Goal: Task Accomplishment & Management: Use online tool/utility

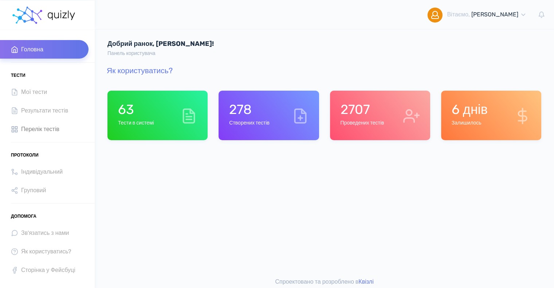
click at [44, 128] on span "Перелік тестів" at bounding box center [40, 129] width 38 height 10
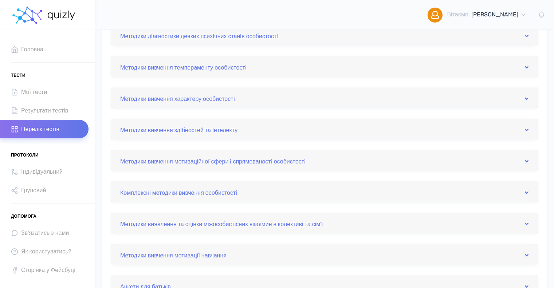
scroll to position [182, 0]
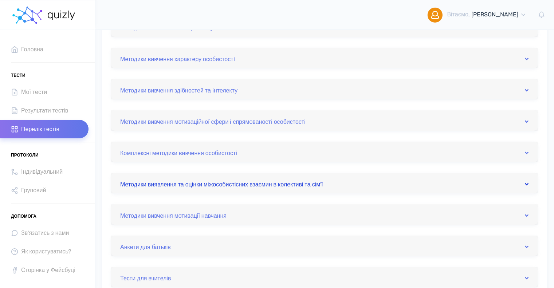
click at [289, 185] on link "Методики виявлення та оцінки міжособистісних взаємин в колективі та сім'ї" at bounding box center [324, 183] width 408 height 12
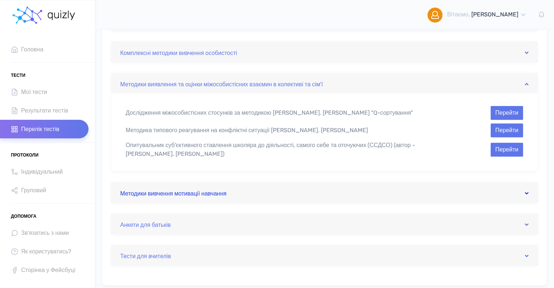
scroll to position [291, 0]
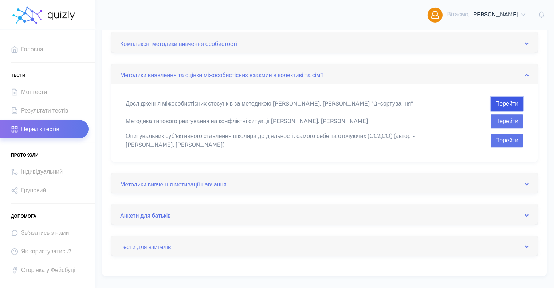
click at [499, 100] on button "Перейти" at bounding box center [506, 104] width 32 height 14
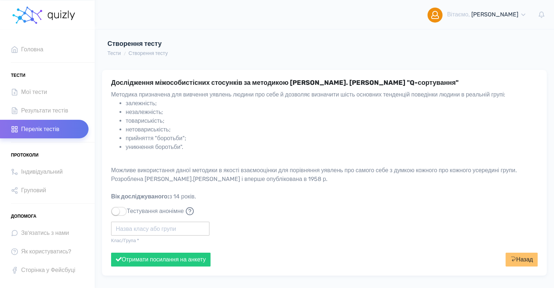
click at [145, 233] on input "text" at bounding box center [160, 229] width 98 height 14
drag, startPoint x: 142, startPoint y: 230, endPoint x: 128, endPoint y: 226, distance: 14.9
click at [128, 226] on input "Полытех" at bounding box center [160, 229] width 98 height 14
type input "Політех"
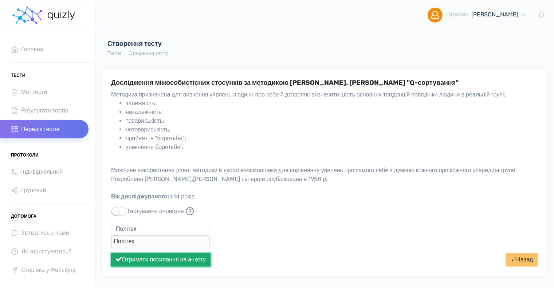
click at [159, 259] on button "Отримати посилання на анкету" at bounding box center [160, 260] width 99 height 14
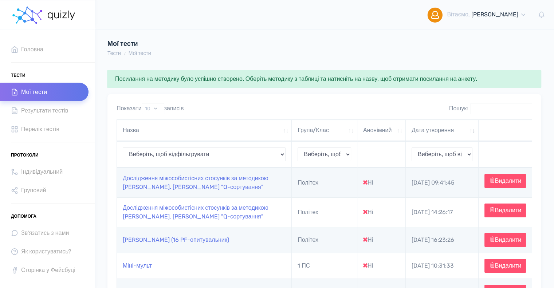
click at [180, 184] on td "Дослідження міжособистісних стосунків за методикою В. Стефансона "Q-сортування"" at bounding box center [204, 182] width 175 height 29
click at [180, 180] on link "Дослідження міжособистісних стосунків за методикою В. Стефансона "Q-сортування"" at bounding box center [196, 183] width 146 height 16
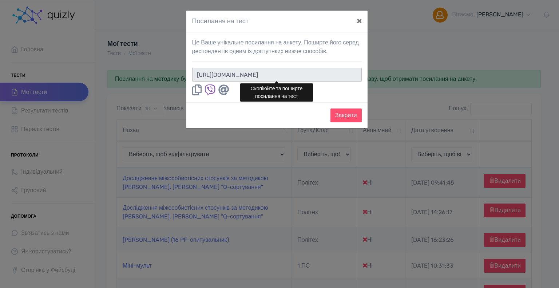
click at [332, 75] on input "https://quizly.com.ua/quiz/883xXEunylyRc" at bounding box center [277, 75] width 170 height 14
click at [360, 21] on button "×" at bounding box center [359, 21] width 17 height 20
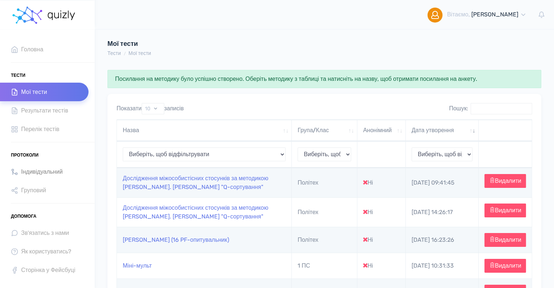
click at [44, 171] on span "Індивідуальний" at bounding box center [42, 172] width 42 height 10
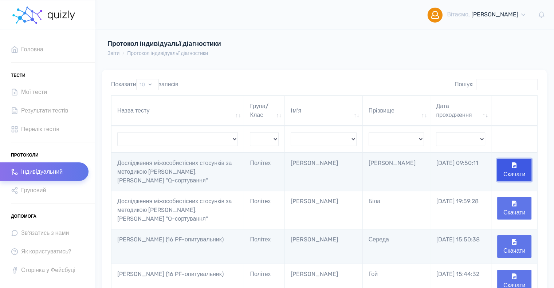
click at [510, 167] on button "Скачати" at bounding box center [514, 170] width 34 height 23
click at [541, 50] on div "Протокол індивідуальї діагностики Звіти Протокол індивідуальї діагностики" at bounding box center [324, 48] width 445 height 17
click at [236, 136] on select "Вивчення властивостей нервової системи Шкала депресії (Т. Балашова) Дослідження…" at bounding box center [177, 139] width 121 height 14
select select "Вивчення егостанів (методика модифікована та адаптована Г. Партико та Г. Кучеря…"
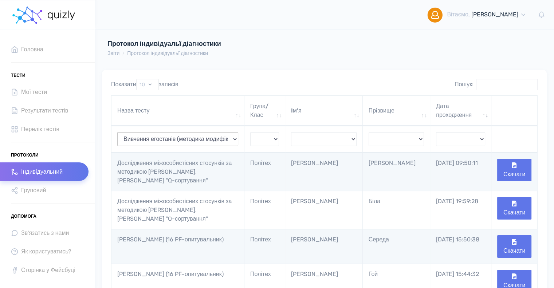
select select "Вивчення егостанів (методика модифікована та адаптована Г. Партико та Г. Кучеря…"
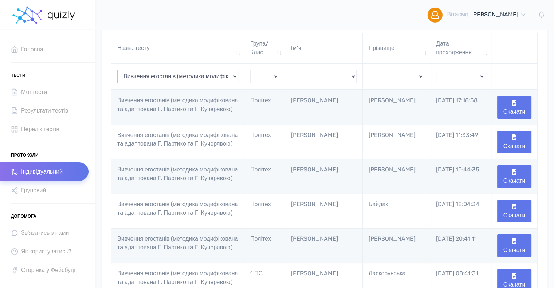
scroll to position [73, 0]
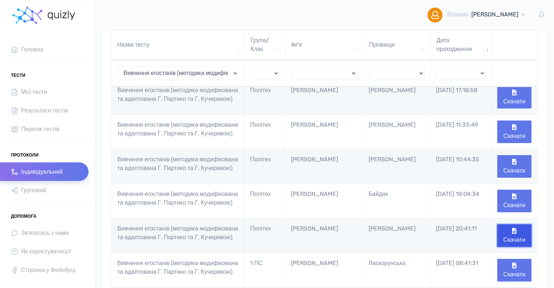
click at [519, 247] on button "Скачати" at bounding box center [514, 235] width 34 height 23
drag, startPoint x: 90, startPoint y: 288, endPoint x: 66, endPoint y: 264, distance: 34.0
click at [66, 264] on link "Сторінка у Фейсбуці" at bounding box center [44, 270] width 88 height 19
click at [234, 71] on select "Вивчення властивостей нервової системи Шкала депресії (Т. Балашова) Дослідження…" at bounding box center [177, 73] width 121 height 14
select select "Самооцінка психiчних станiв (за Г. Айзенком)"
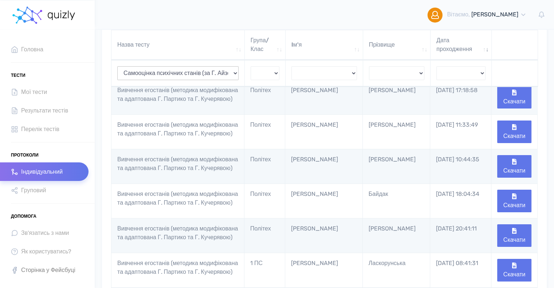
select select "Самооцінка психiчних станiв (за Г. Айзенком)"
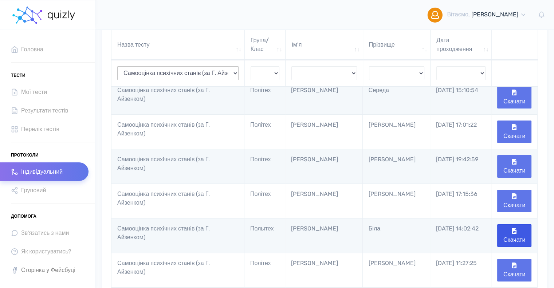
select select "Самооцінка психiчних станiв (за Г. Айзенком)"
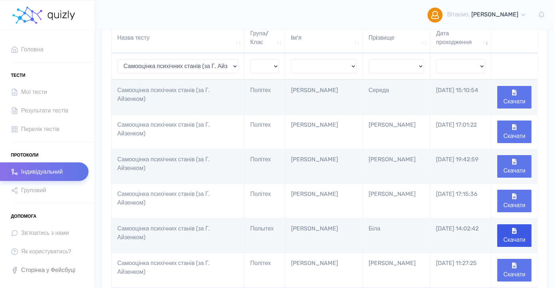
scroll to position [0, 0]
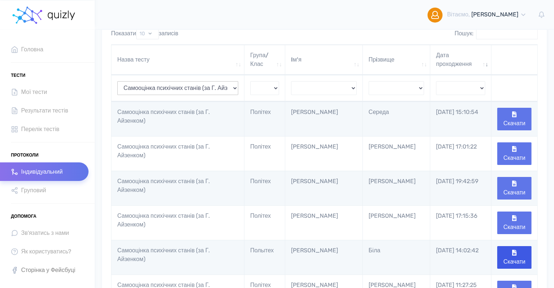
select select "Самооцінка психiчних станiв (за Г. Айзенком)"
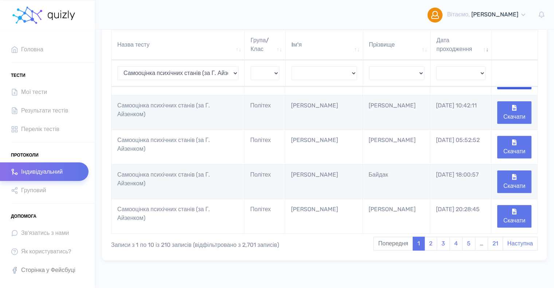
scroll to position [277, 0]
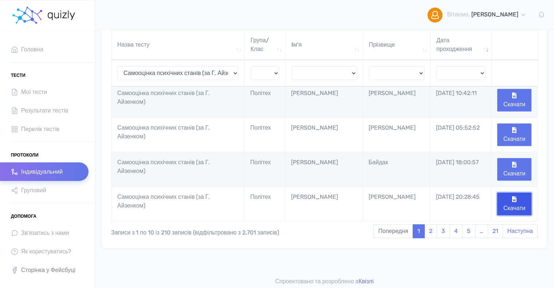
click at [518, 198] on button "Скачати" at bounding box center [514, 204] width 34 height 23
click at [23, 126] on span "Перелік тестів" at bounding box center [40, 129] width 38 height 10
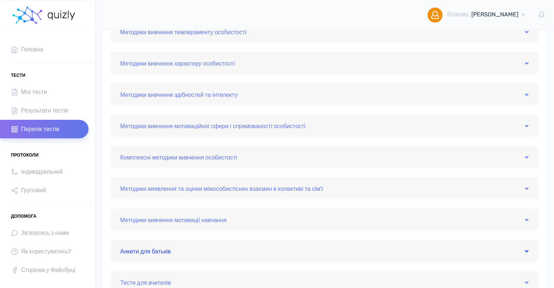
scroll to position [182, 0]
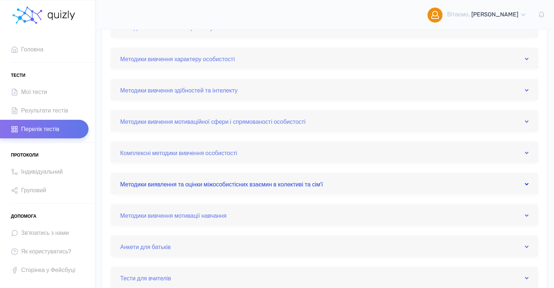
click at [261, 184] on link "Методики виявлення та оцінки міжособистісних взаємин в колективі та сім'ї" at bounding box center [324, 183] width 408 height 12
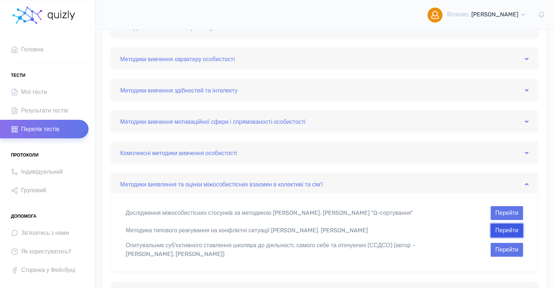
click at [513, 233] on button "Перейти" at bounding box center [506, 231] width 32 height 14
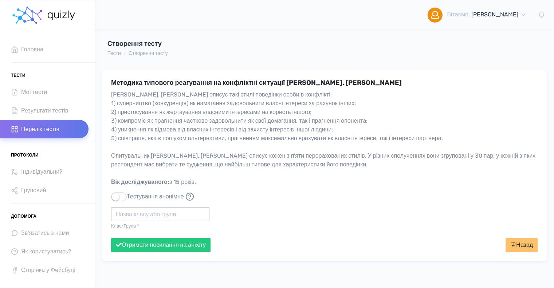
click at [145, 216] on input "text" at bounding box center [160, 214] width 98 height 14
type input "Політех"
click at [152, 245] on button "Отримати посилання на анкету" at bounding box center [160, 245] width 99 height 14
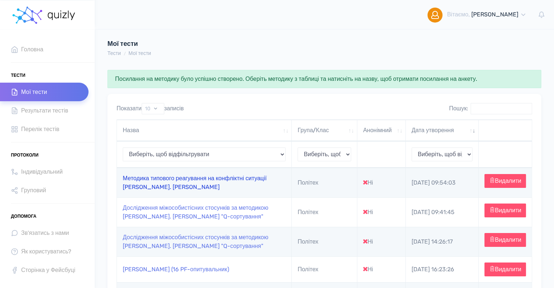
click at [218, 180] on link "Методика типового реагування на конфліктні ситуації [PERSON_NAME]. [PERSON_NAME]" at bounding box center [195, 183] width 144 height 16
type input "https://quizly.com.ua/quiz/90ABFOsfLPLaM"
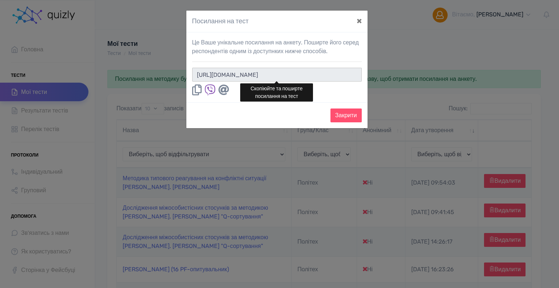
click at [333, 73] on input "https://quizly.com.ua/quiz/90ABFOsfLPLaM" at bounding box center [277, 75] width 170 height 14
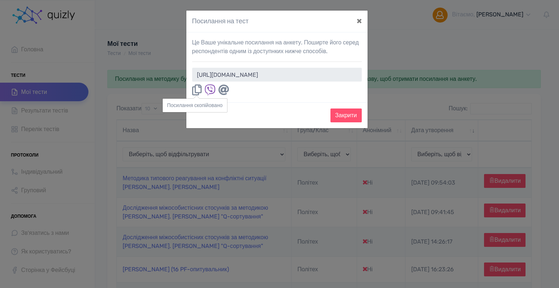
click at [68, 260] on div "Посилання на тест × Це Ваше унікальне посилання на анкету. Поширте його серед р…" at bounding box center [279, 144] width 559 height 288
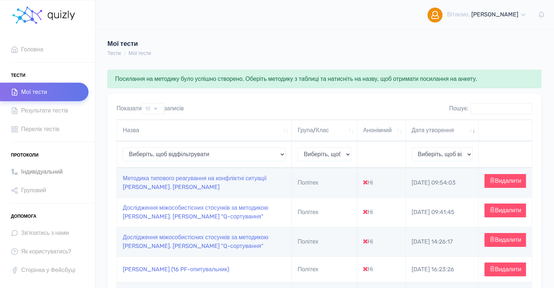
click at [31, 170] on span "Індивідуальний" at bounding box center [42, 172] width 42 height 10
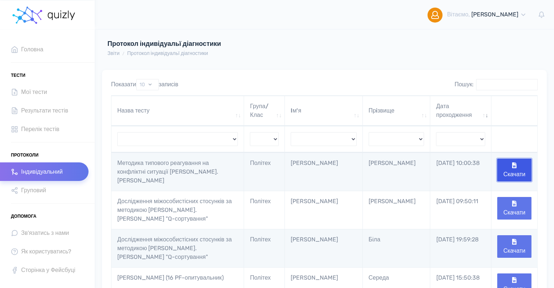
click at [521, 167] on button "Скачати" at bounding box center [514, 170] width 34 height 23
